Goal: Task Accomplishment & Management: Use online tool/utility

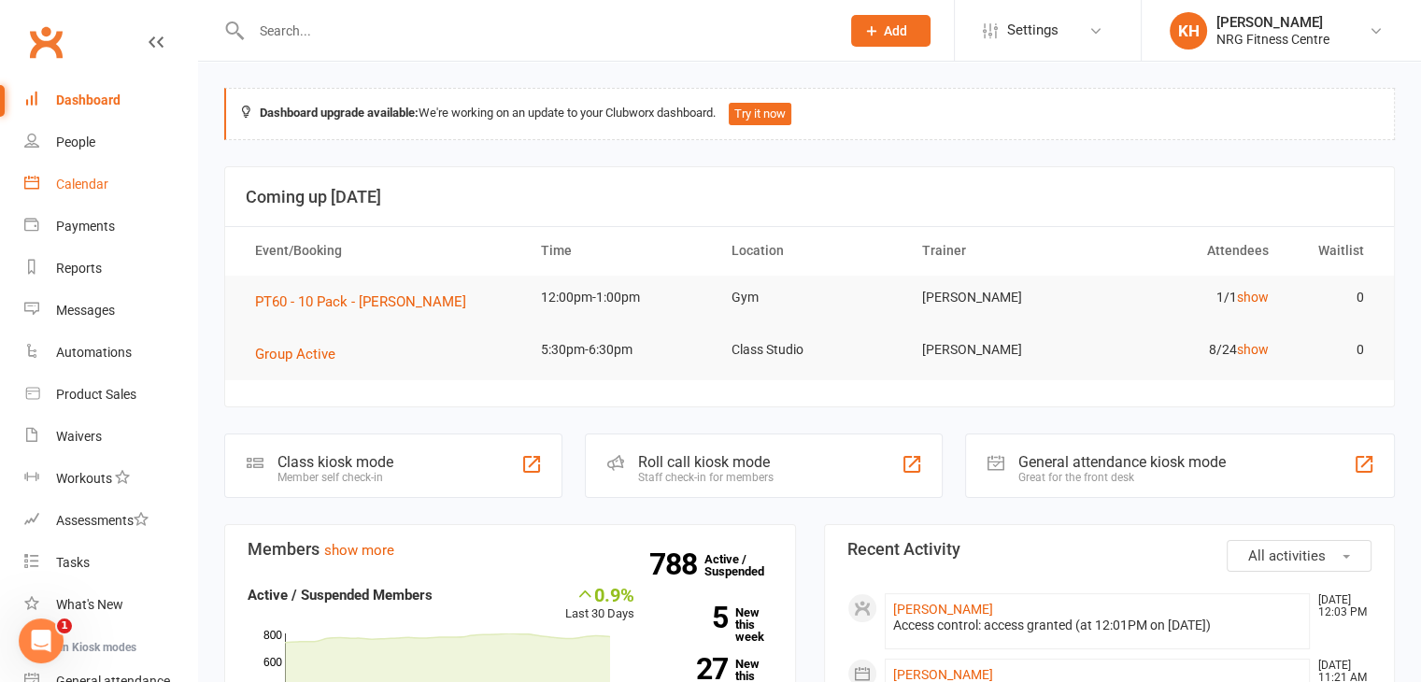
click at [103, 188] on div "Calendar" at bounding box center [82, 184] width 52 height 15
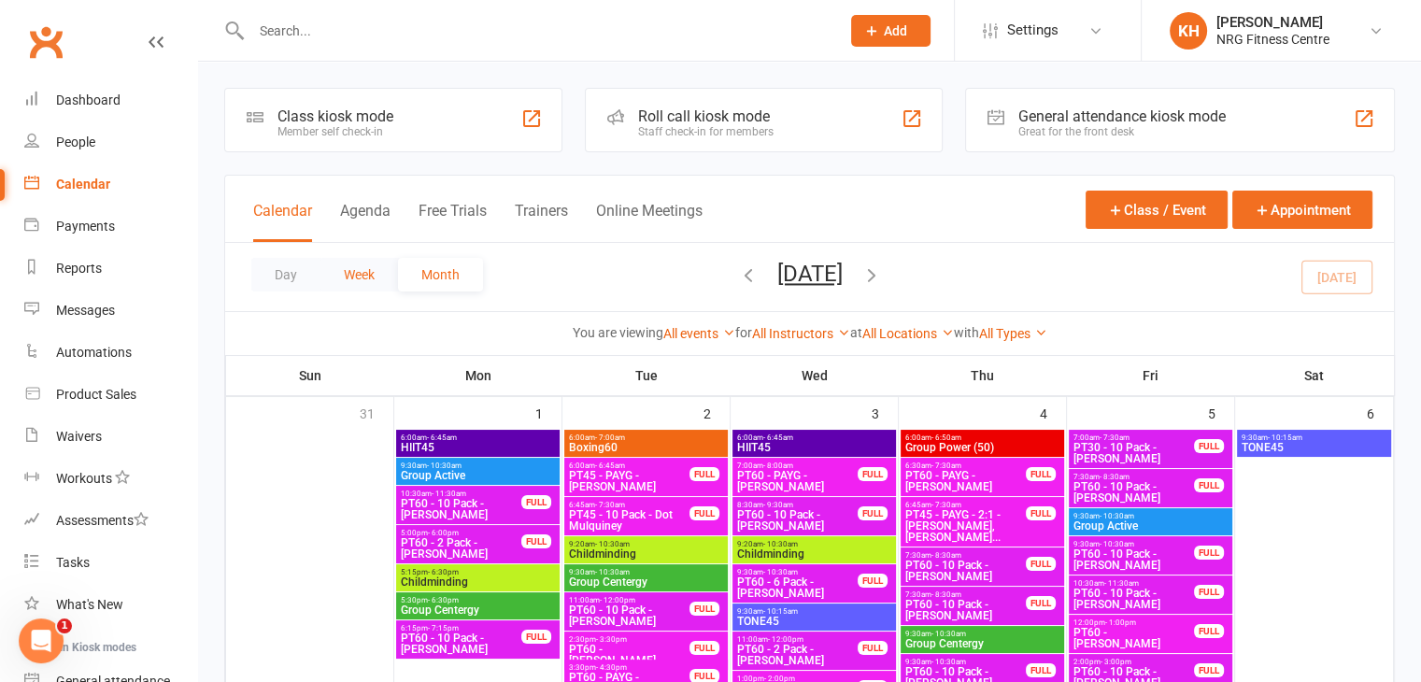
click at [344, 284] on button "Week" at bounding box center [359, 275] width 78 height 34
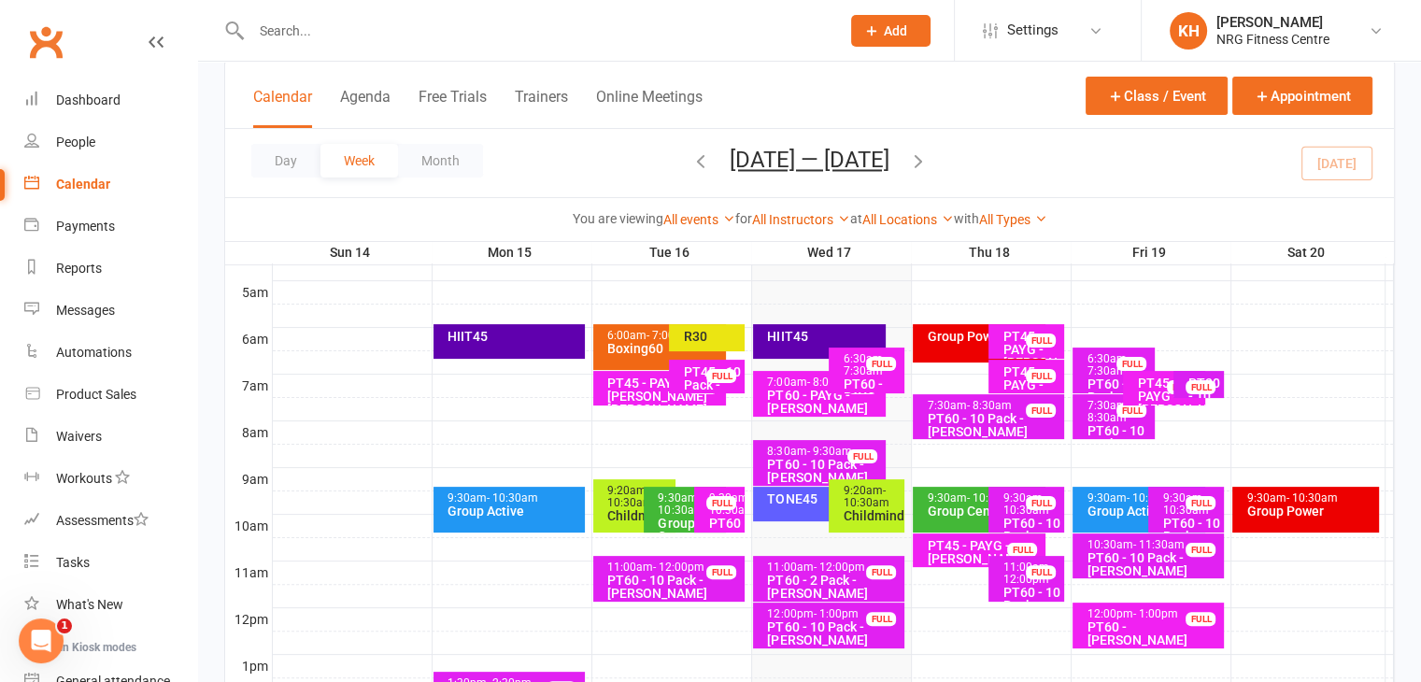
scroll to position [332, 0]
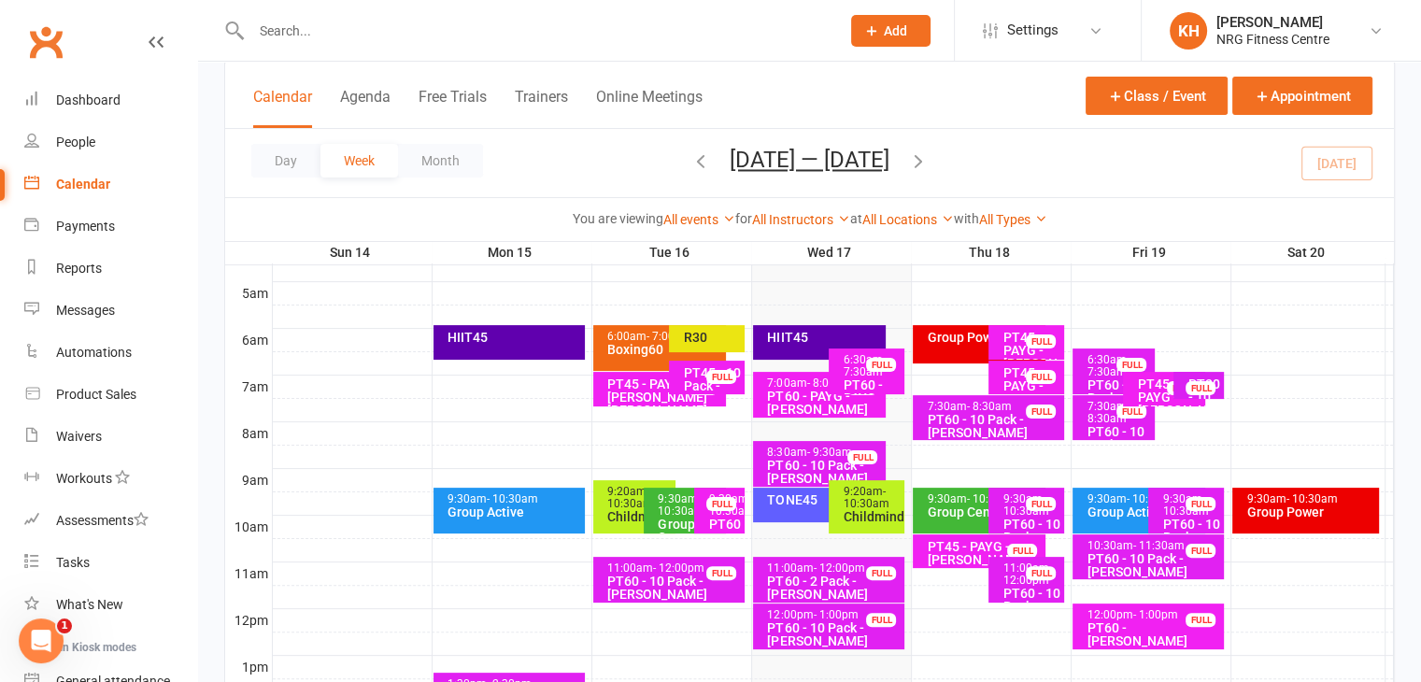
click at [782, 343] on div "HIIT45" at bounding box center [824, 337] width 116 height 13
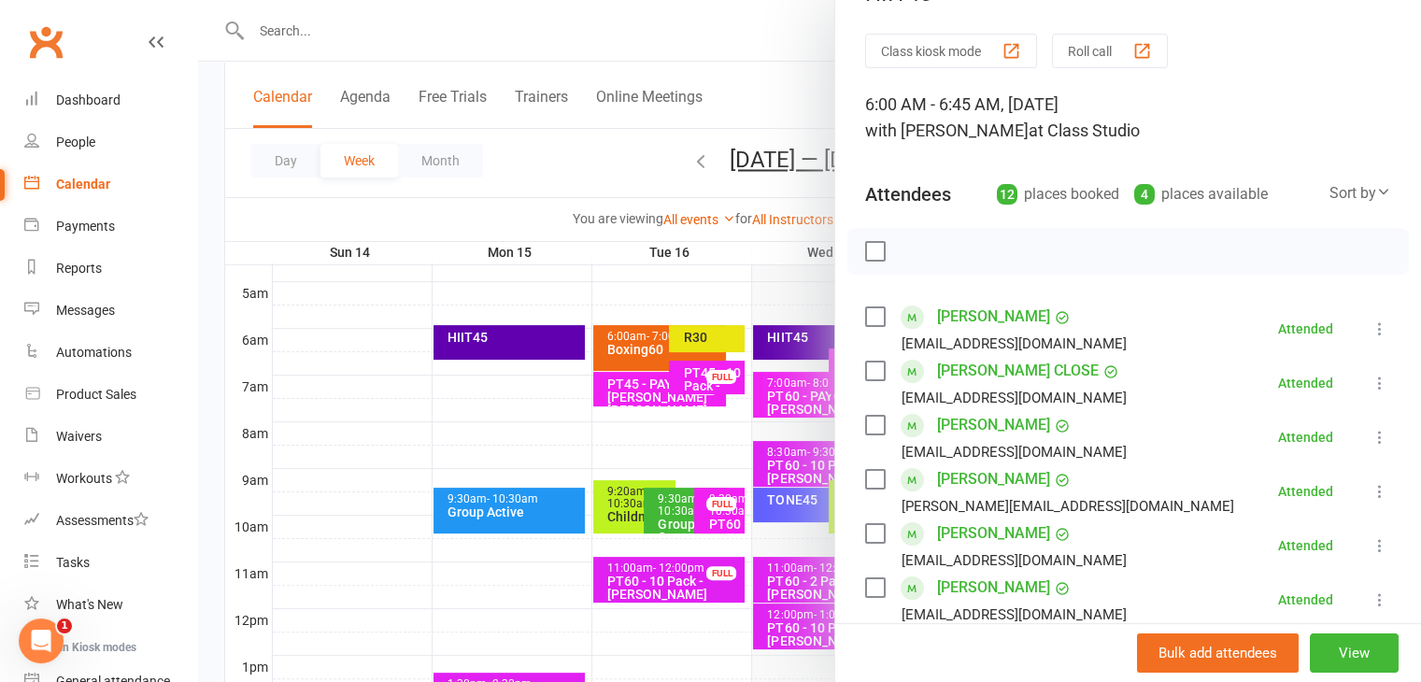
scroll to position [0, 0]
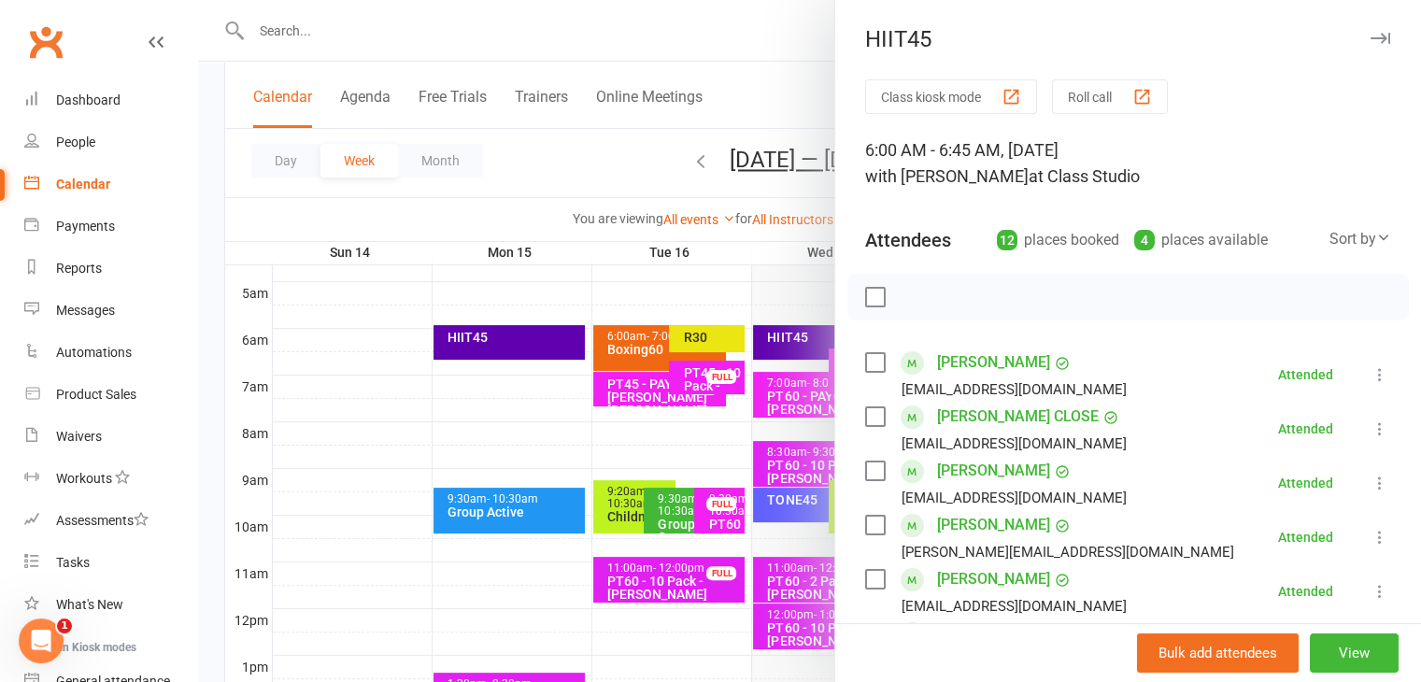
click at [1370, 35] on icon "button" at bounding box center [1380, 38] width 20 height 11
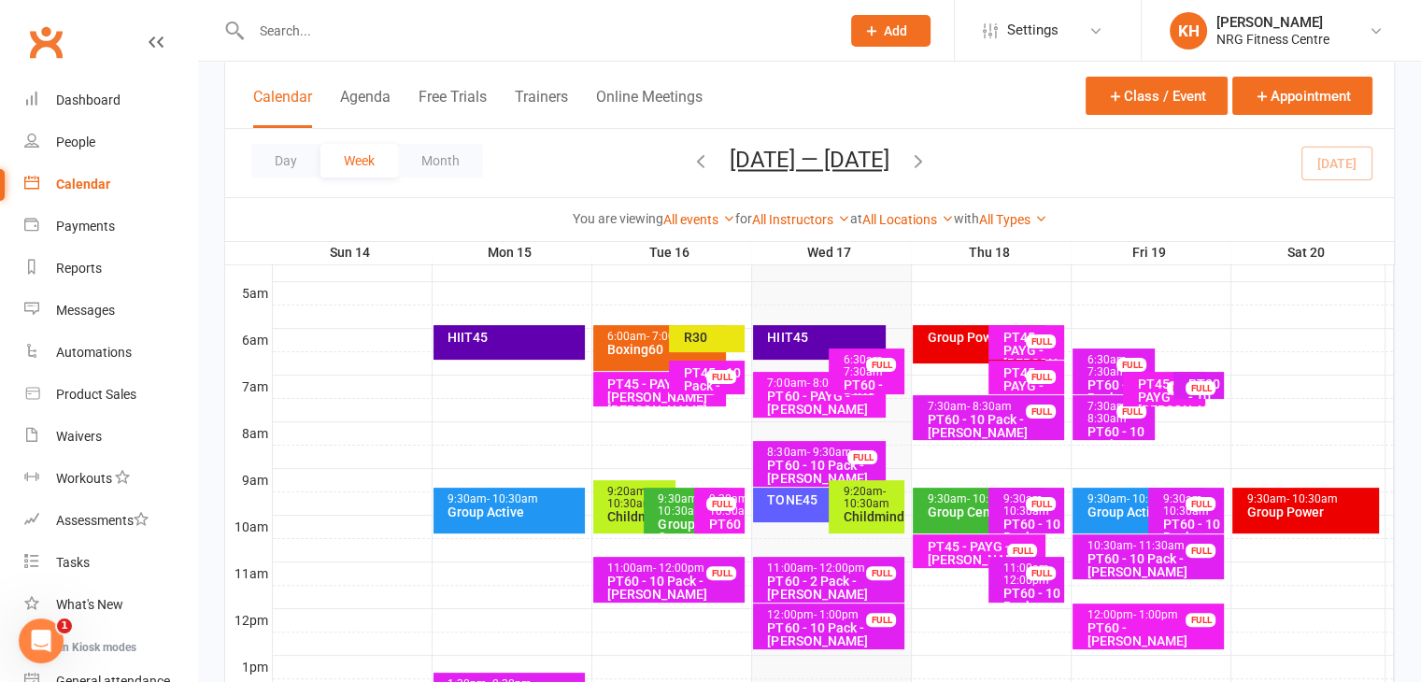
click at [776, 502] on div "TONE45" at bounding box center [824, 499] width 116 height 13
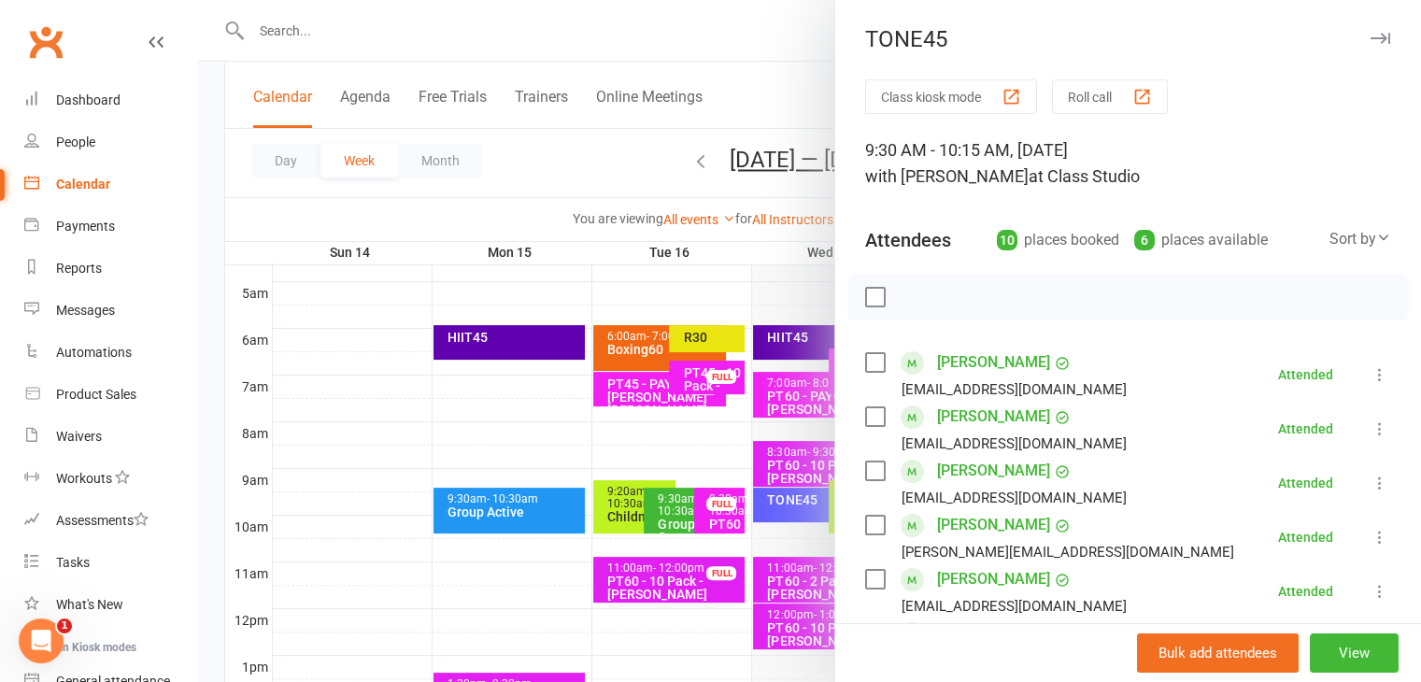
click at [1370, 41] on icon "button" at bounding box center [1380, 38] width 20 height 11
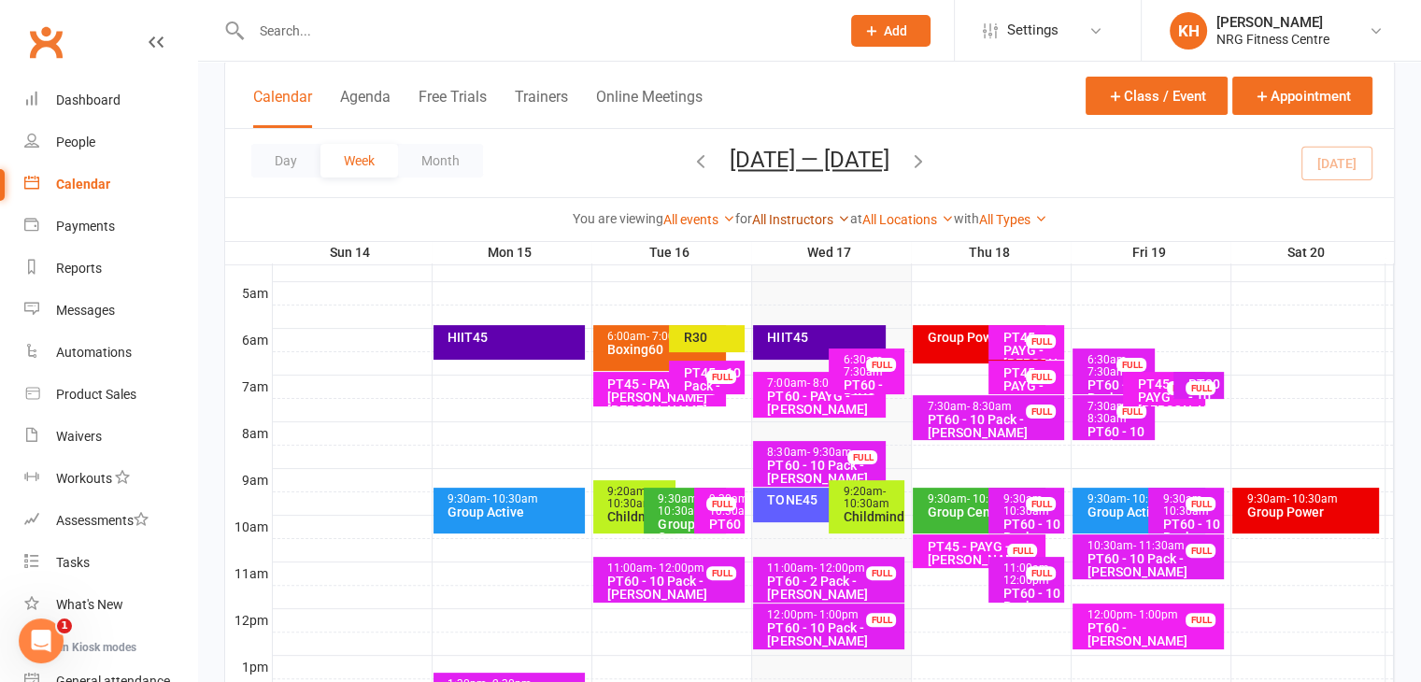
click at [824, 219] on link "All Instructors" at bounding box center [801, 219] width 98 height 15
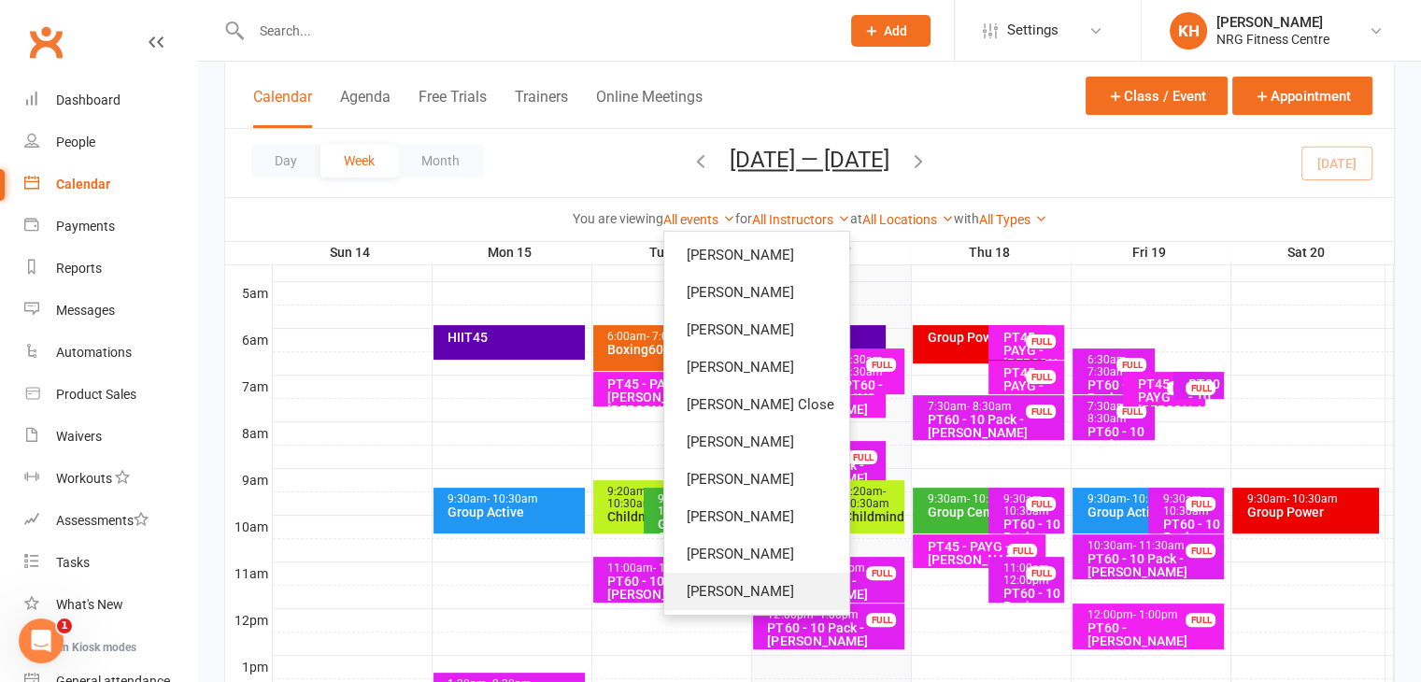
click at [716, 600] on link "[PERSON_NAME]" at bounding box center [756, 590] width 185 height 37
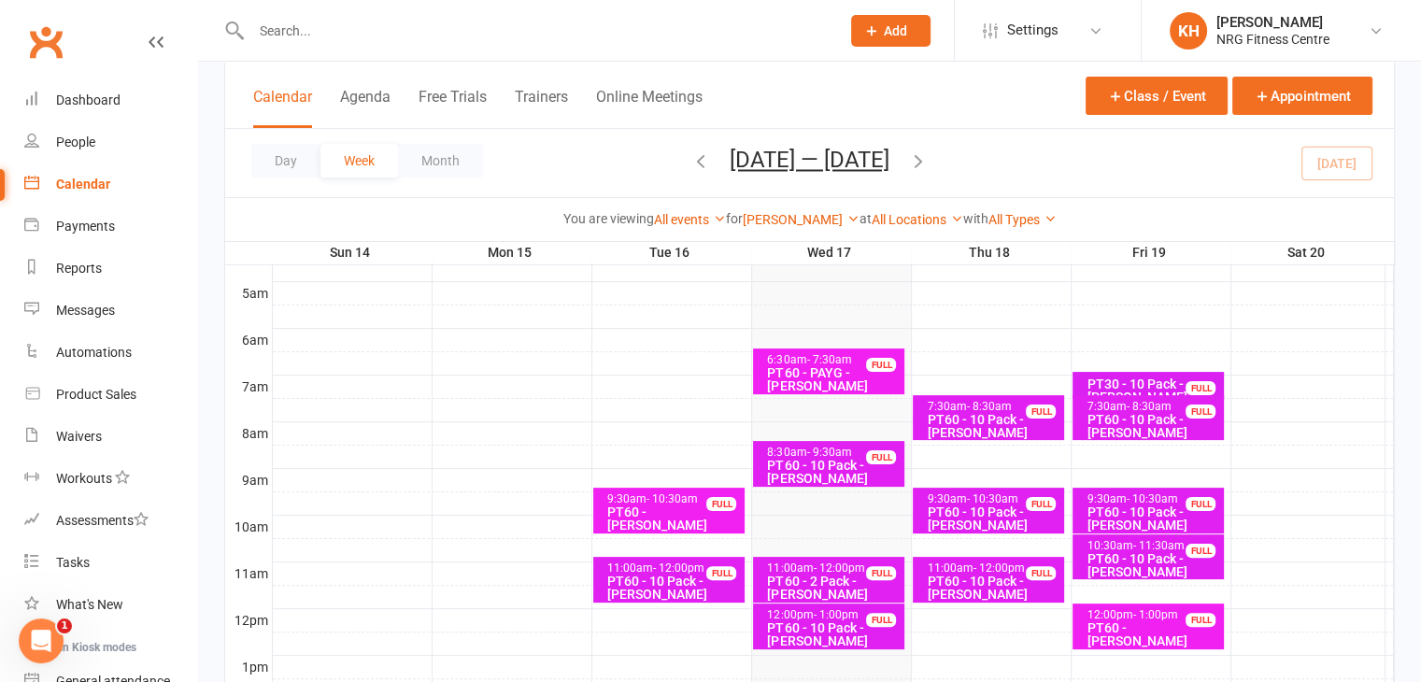
click at [794, 370] on div "PT60 - PAYG - [PERSON_NAME]" at bounding box center [833, 379] width 134 height 26
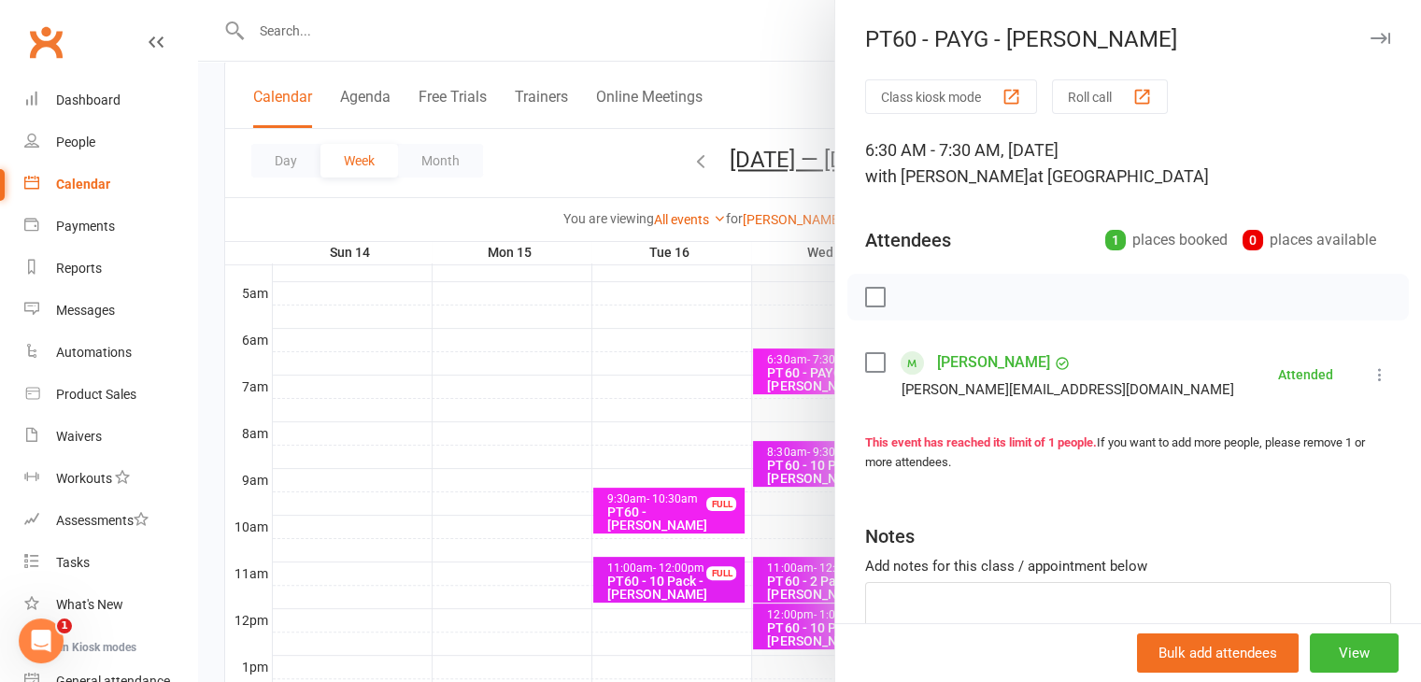
click at [1370, 42] on icon "button" at bounding box center [1380, 38] width 20 height 11
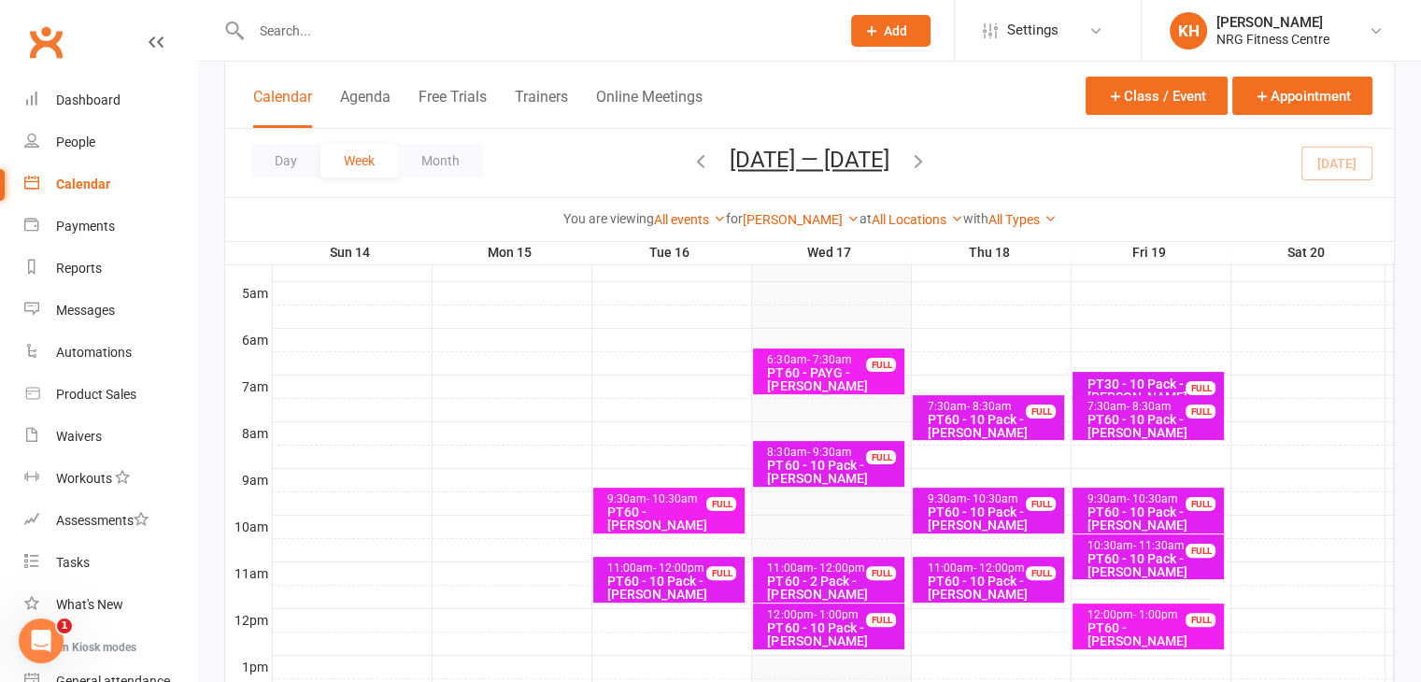
click at [800, 463] on div "PT60 - 10 Pack - [PERSON_NAME]" at bounding box center [833, 472] width 134 height 26
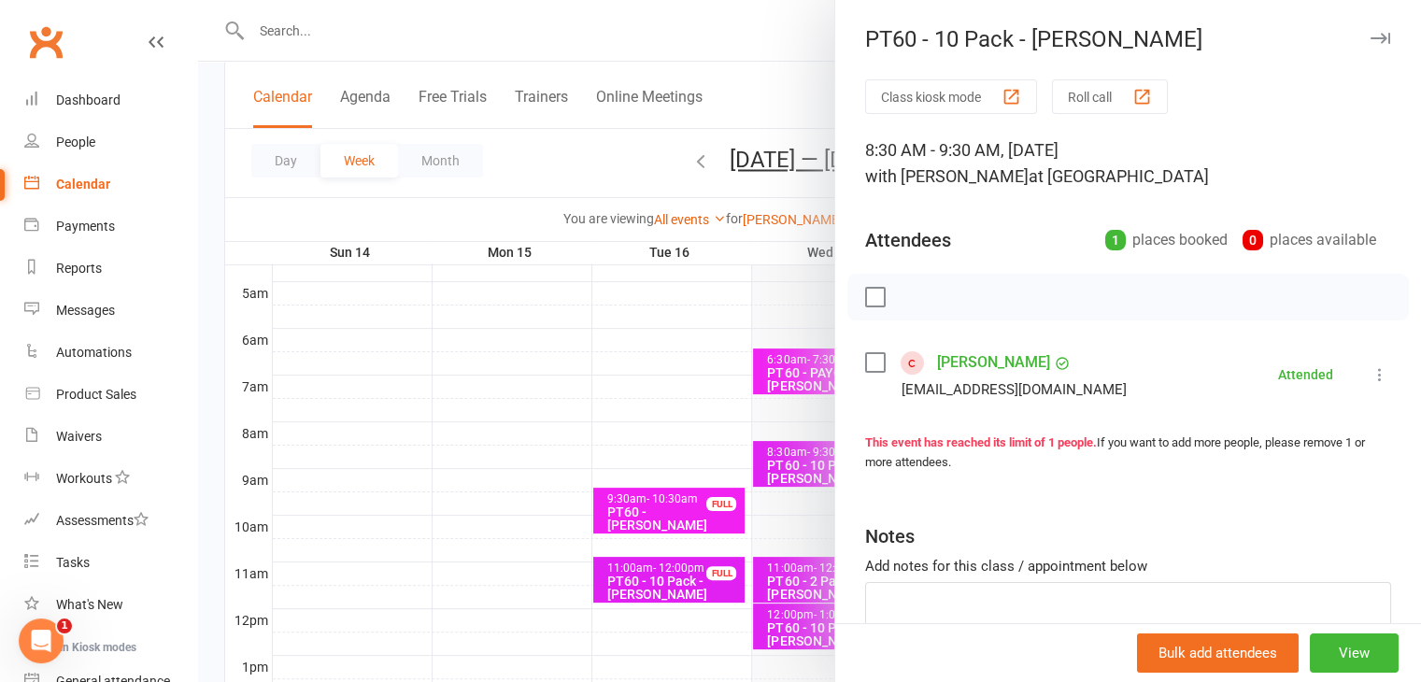
click at [1370, 37] on icon "button" at bounding box center [1380, 38] width 20 height 11
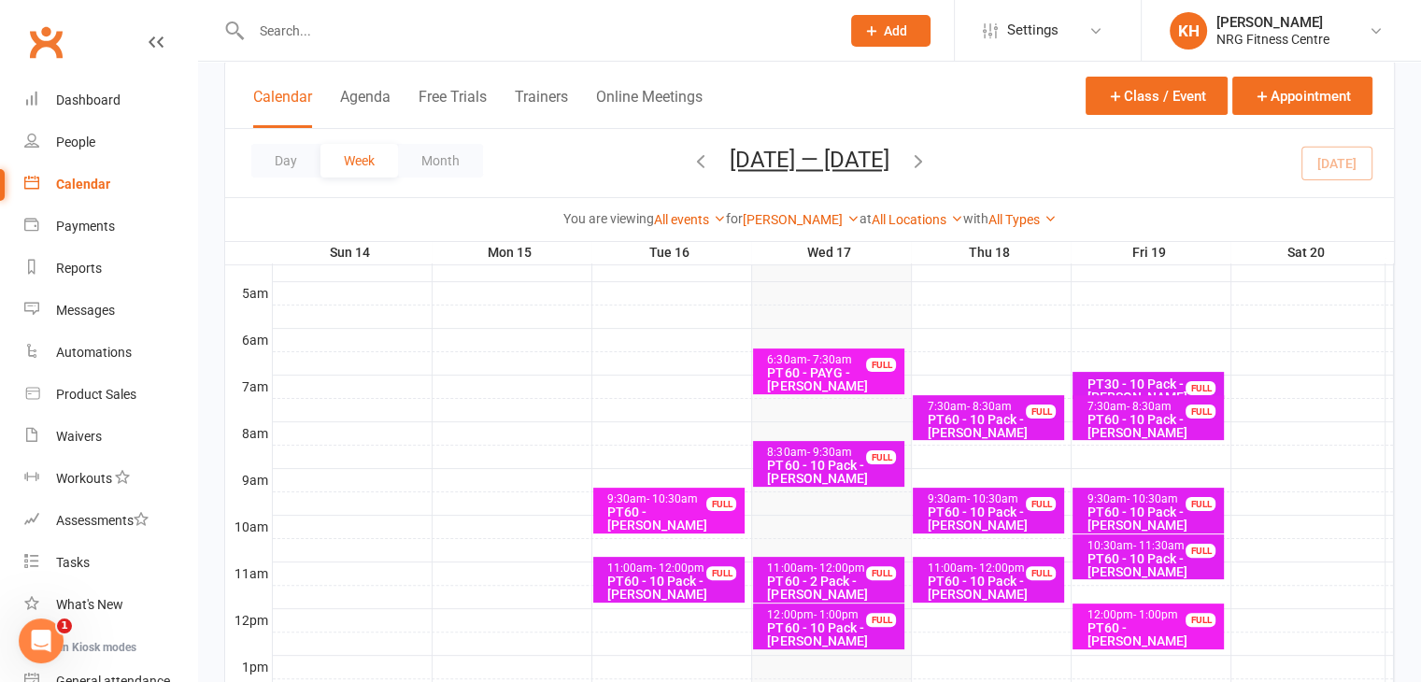
click at [787, 584] on div "PT60 - 2 Pack - [PERSON_NAME]" at bounding box center [833, 587] width 134 height 26
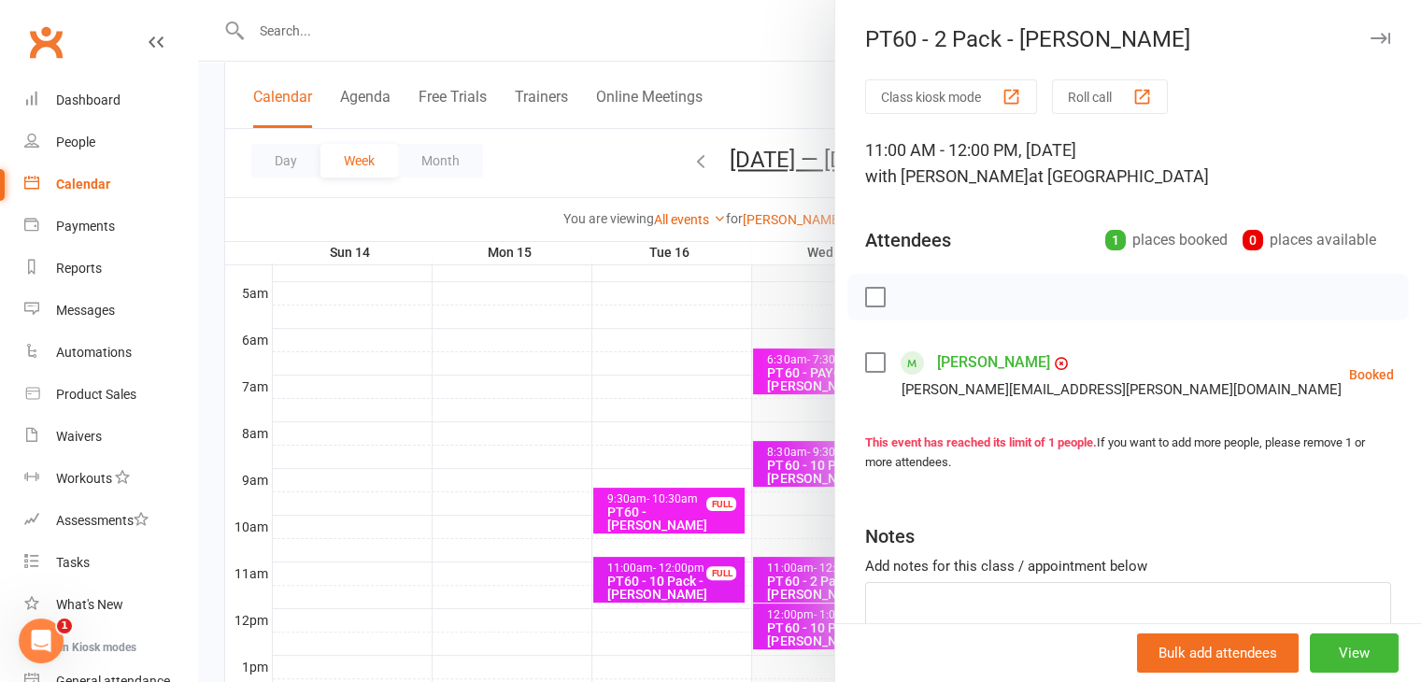
click at [1420, 373] on icon at bounding box center [1440, 374] width 19 height 19
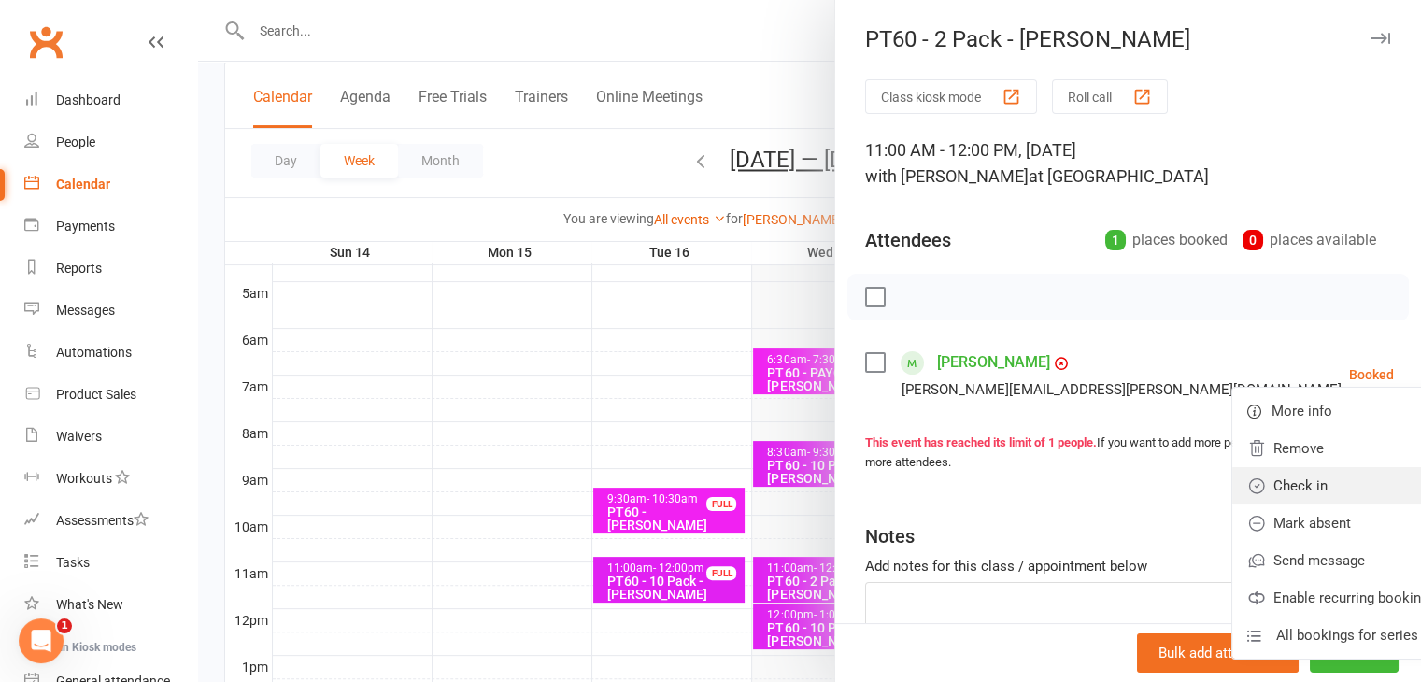
click at [1232, 487] on link "Check in" at bounding box center [1341, 485] width 219 height 37
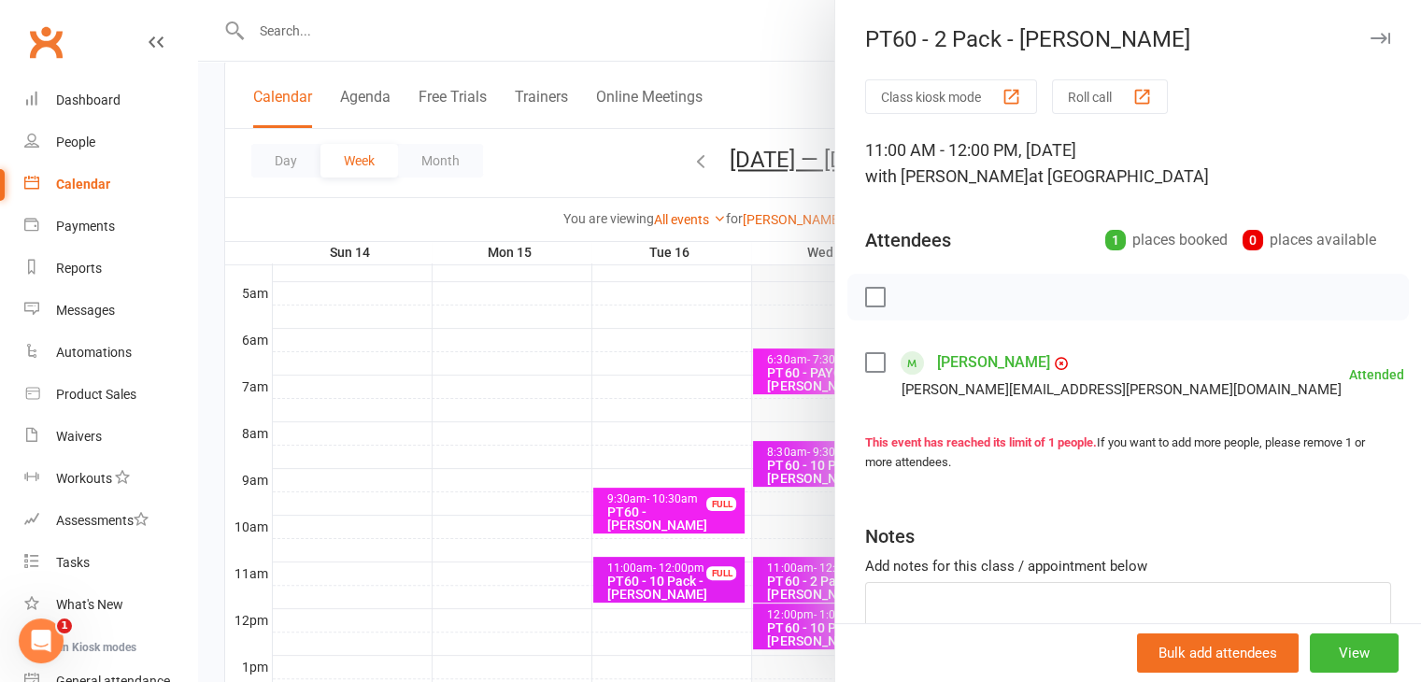
click at [1368, 46] on button "button" at bounding box center [1379, 38] width 22 height 22
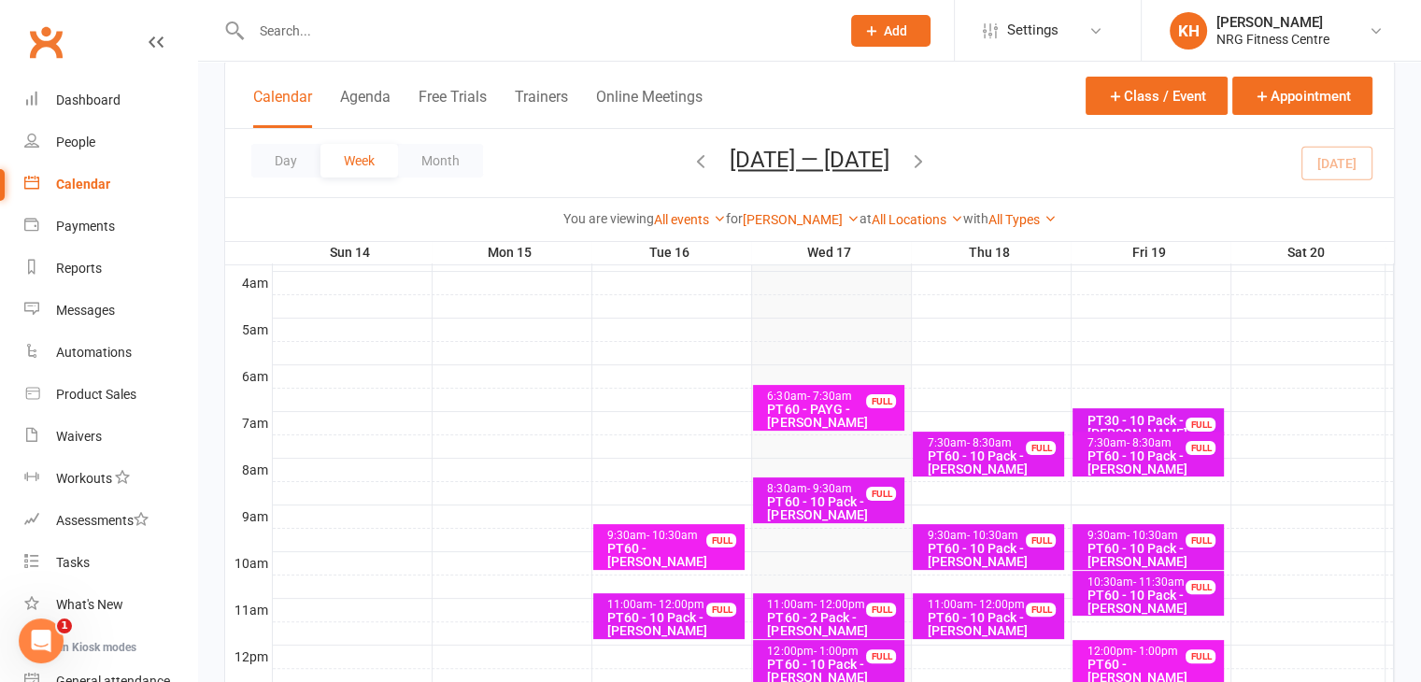
scroll to position [288, 0]
